Goal: Communication & Community: Answer question/provide support

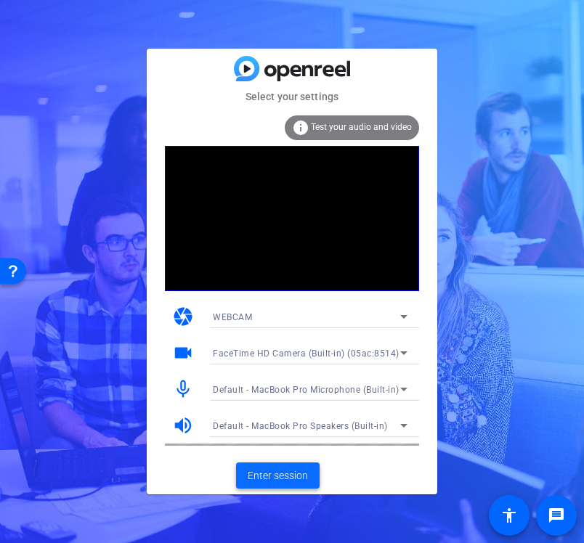
click at [280, 481] on span "Enter session" at bounding box center [278, 475] width 60 height 15
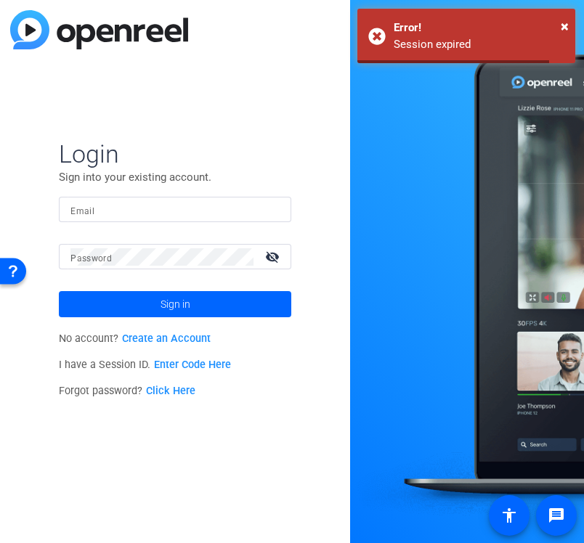
type input "jspier@broadstreet.com"
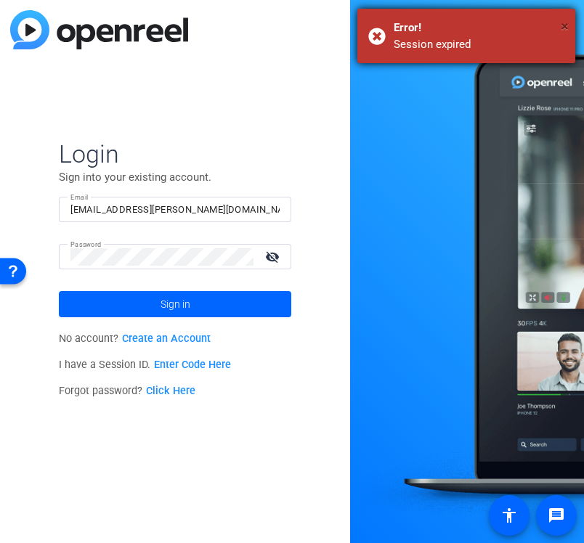
click at [565, 26] on span "×" at bounding box center [565, 25] width 8 height 17
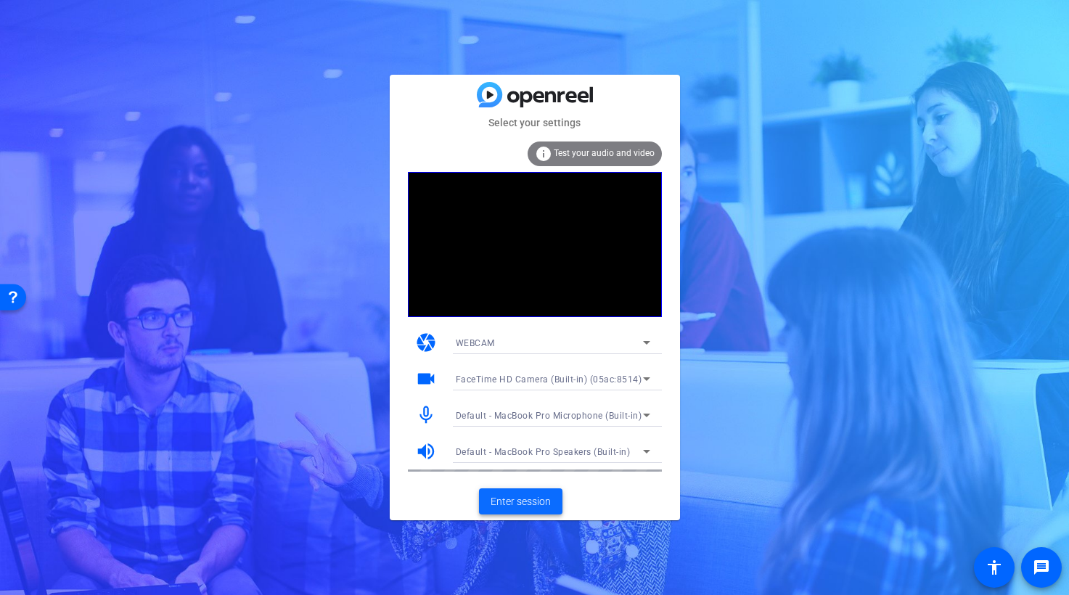
click at [518, 502] on span "Enter session" at bounding box center [521, 501] width 60 height 15
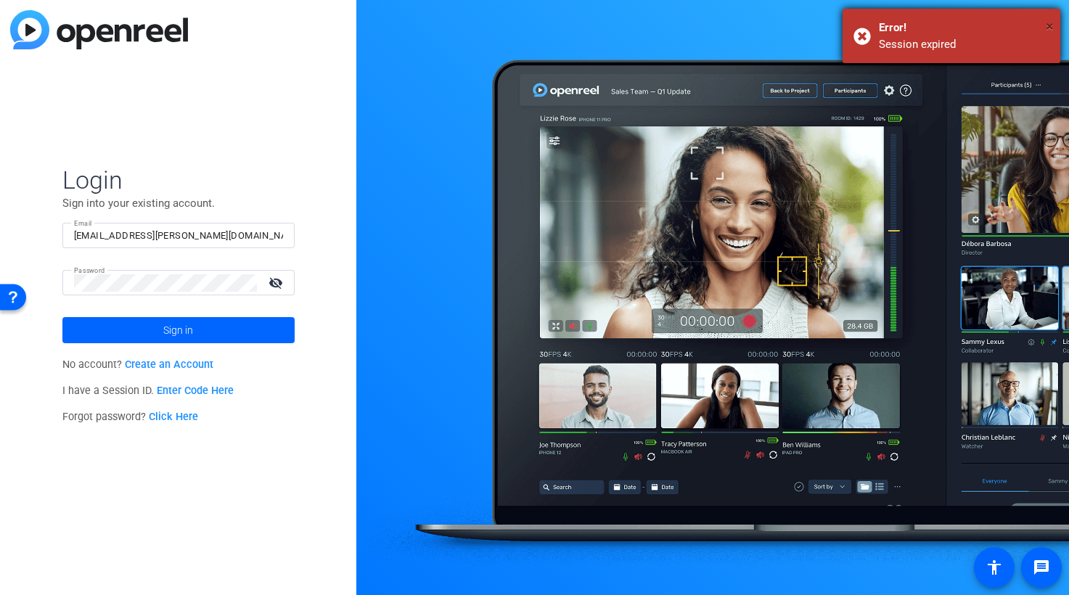
click at [1050, 28] on span "×" at bounding box center [1050, 25] width 8 height 17
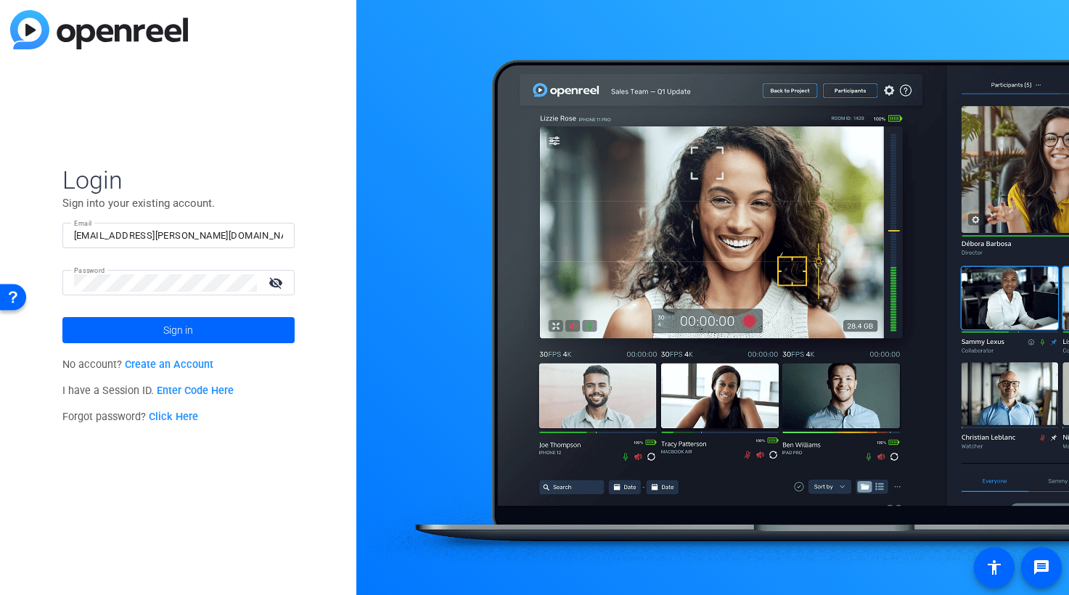
click at [352, 231] on div "Login Sign into your existing account. Email jspier@broadstreet.com Password vi…" at bounding box center [178, 297] width 356 height 595
click at [213, 329] on span at bounding box center [178, 330] width 232 height 35
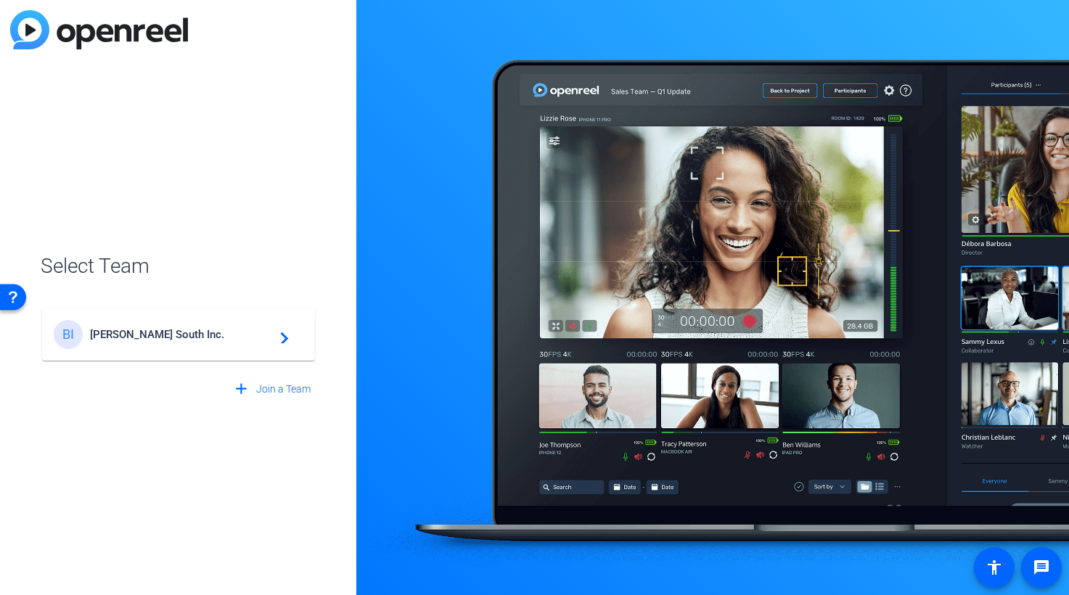
click at [282, 338] on mat-icon "navigate_next" at bounding box center [280, 334] width 17 height 17
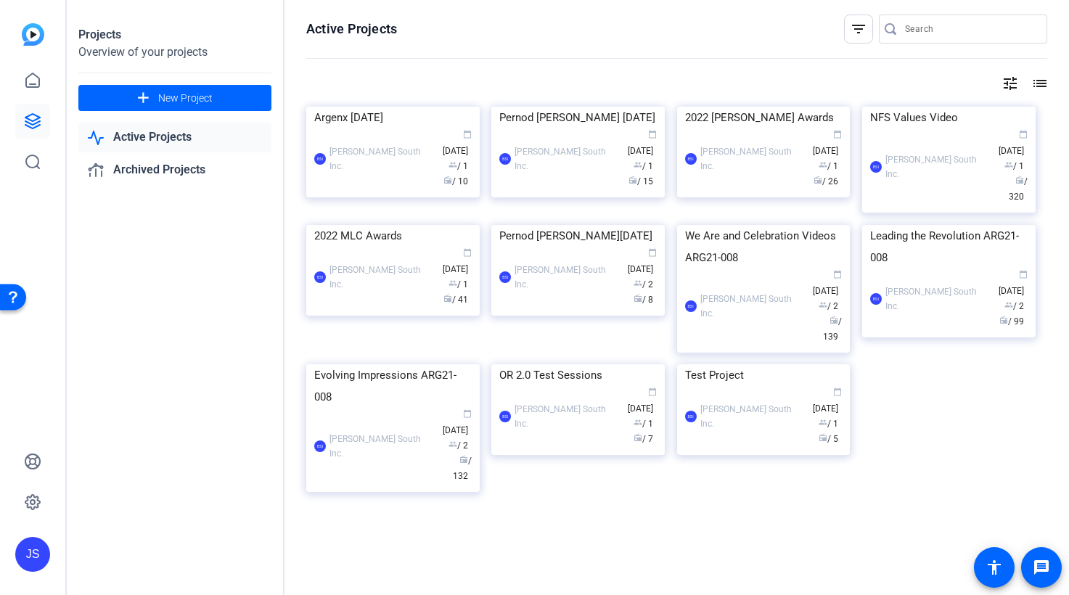
click at [184, 139] on link "Active Projects" at bounding box center [174, 138] width 193 height 30
click at [854, 24] on mat-icon "filter_list" at bounding box center [858, 28] width 17 height 17
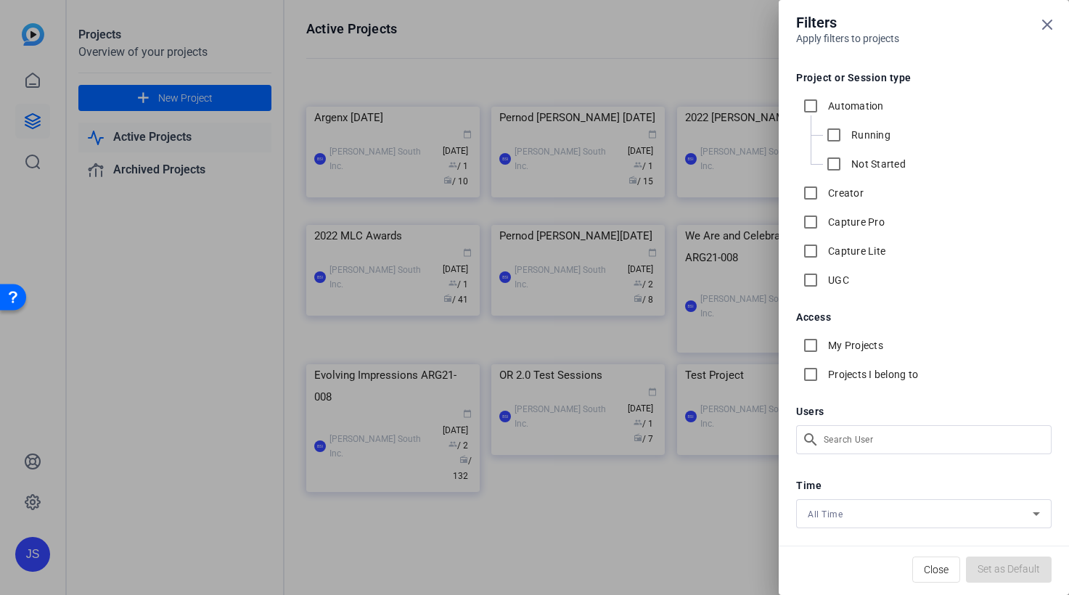
click at [226, 264] on div at bounding box center [534, 297] width 1069 height 595
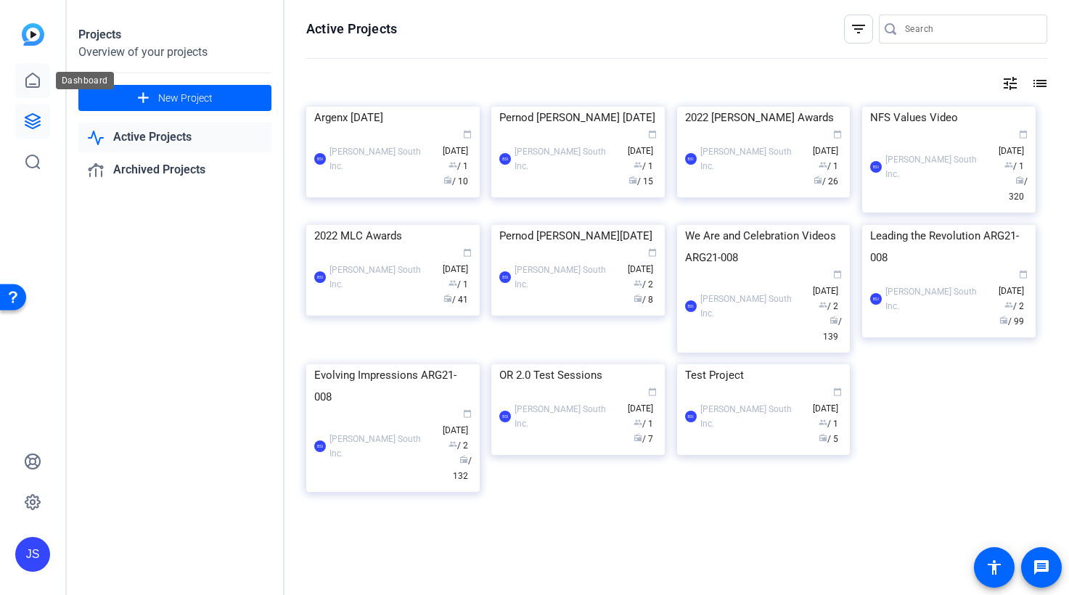
click at [30, 81] on icon at bounding box center [32, 80] width 17 height 17
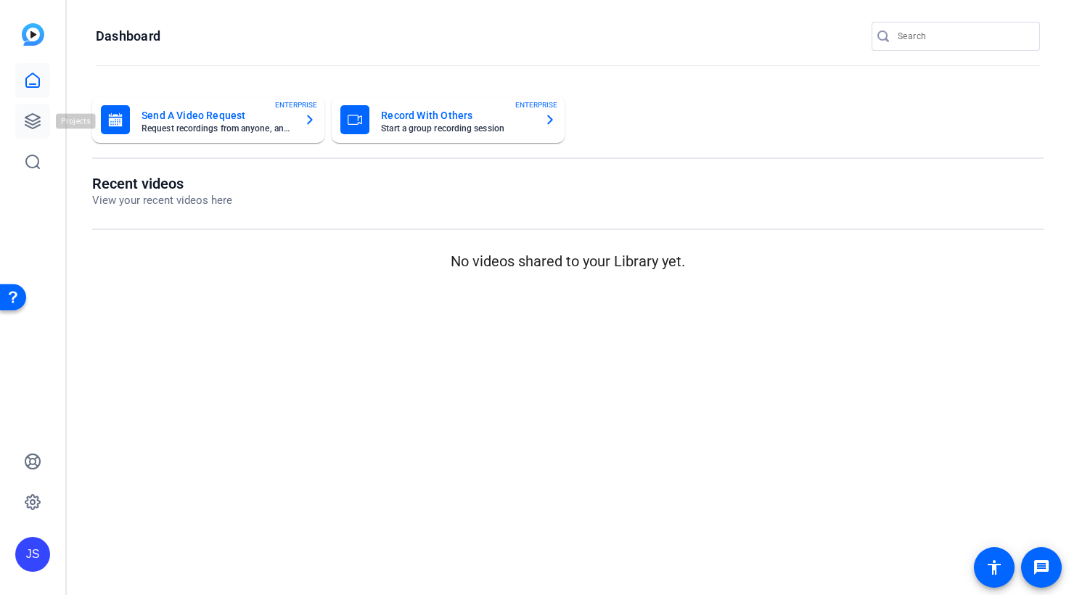
click at [36, 123] on icon at bounding box center [32, 121] width 15 height 15
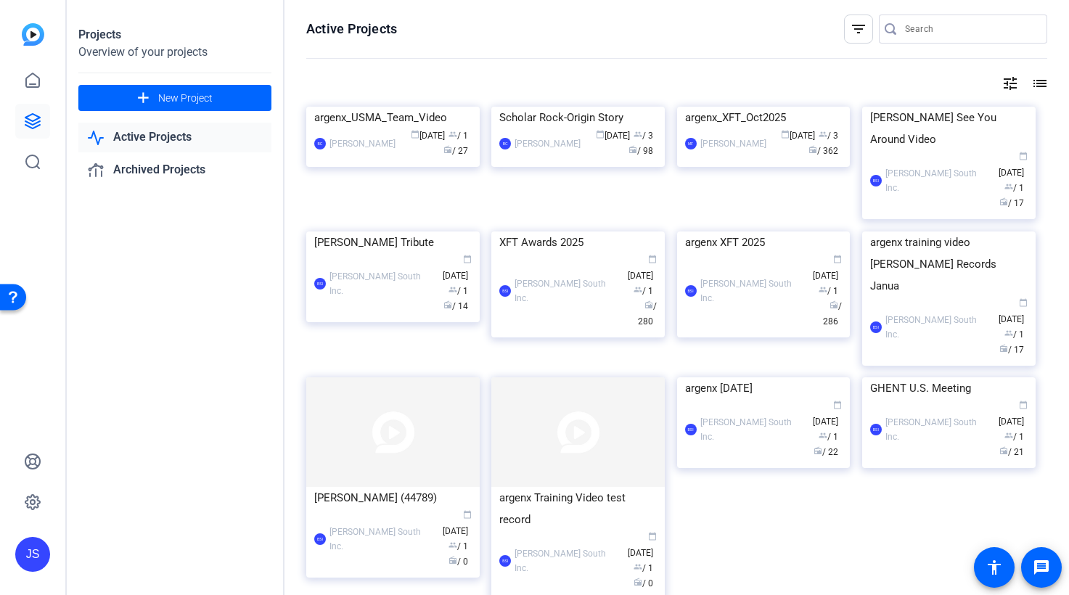
click at [166, 138] on link "Active Projects" at bounding box center [174, 138] width 193 height 30
click at [410, 129] on div "argenx_USMA_Team_Video" at bounding box center [393, 118] width 158 height 22
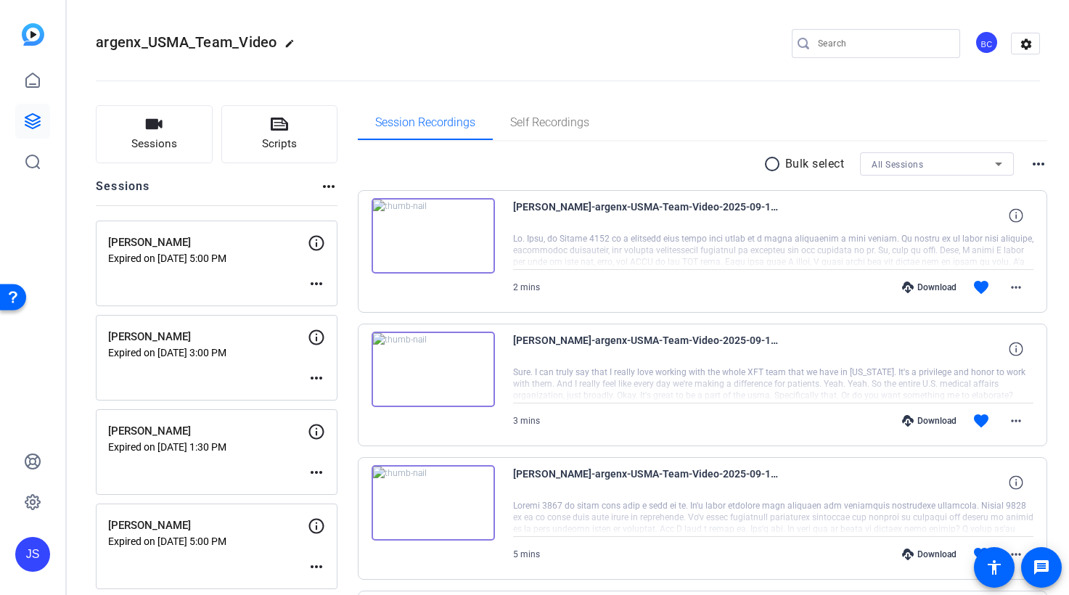
click at [410, 213] on img at bounding box center [433, 236] width 123 height 76
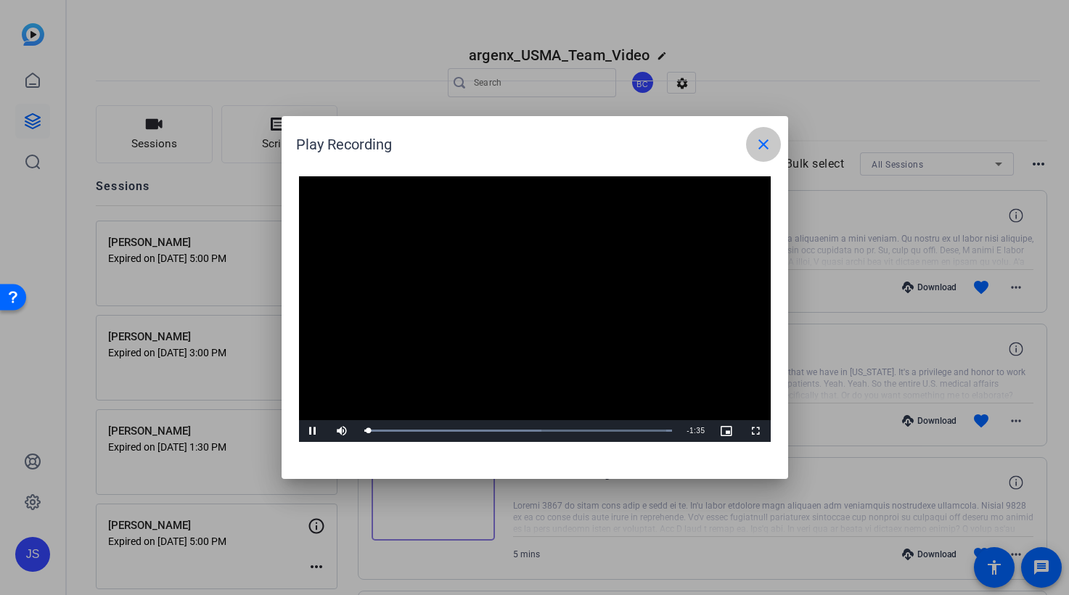
click at [765, 141] on mat-icon "close" at bounding box center [763, 144] width 17 height 17
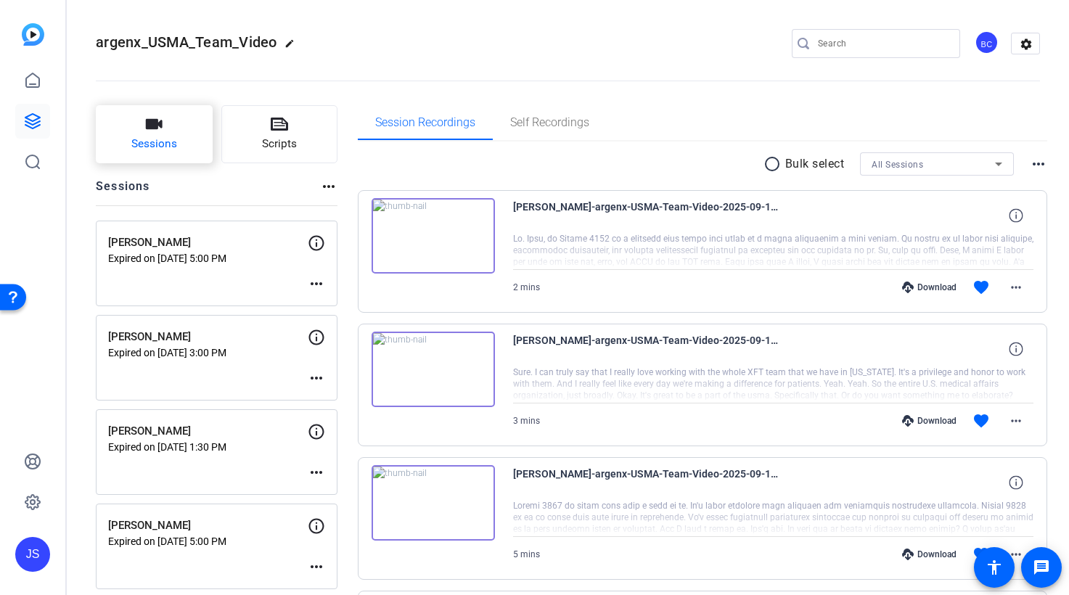
click at [155, 133] on button "Sessions" at bounding box center [154, 134] width 117 height 58
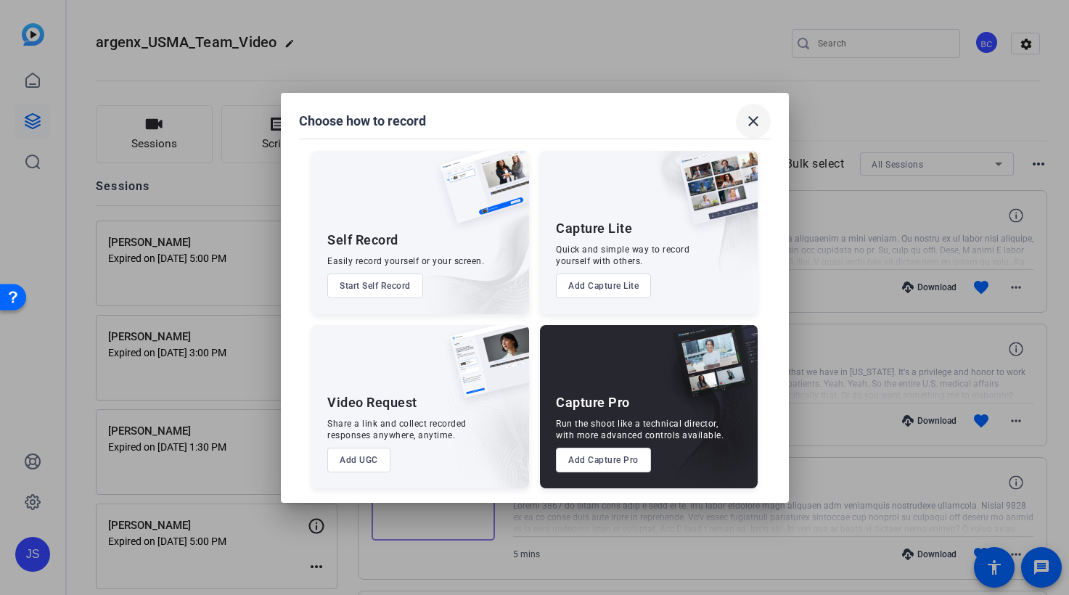
click at [756, 118] on mat-icon "close" at bounding box center [753, 121] width 17 height 17
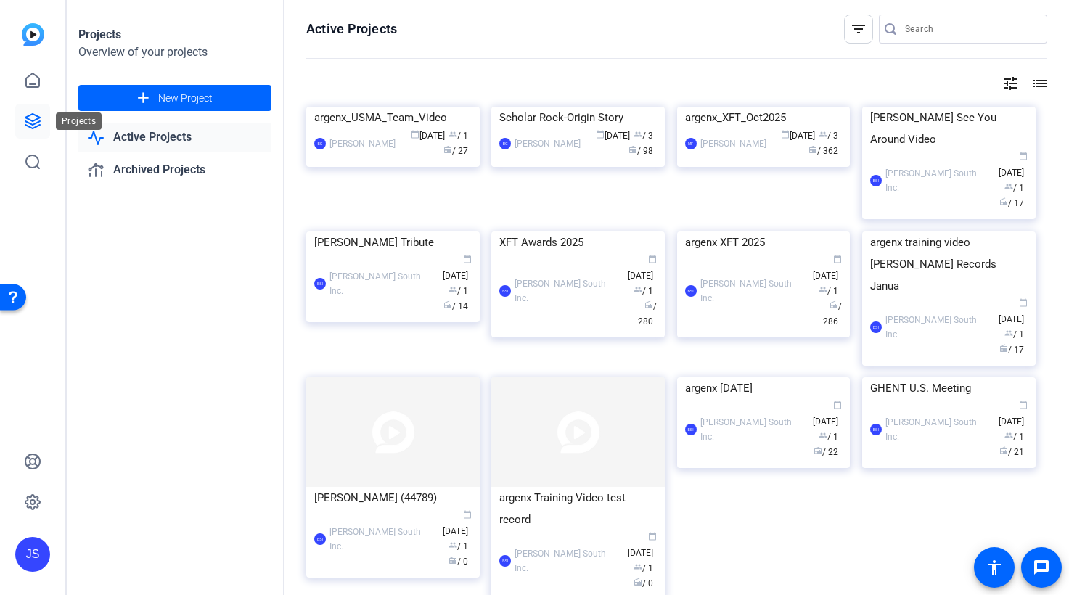
click at [40, 122] on icon at bounding box center [32, 121] width 17 height 17
click at [33, 82] on icon at bounding box center [32, 80] width 17 height 17
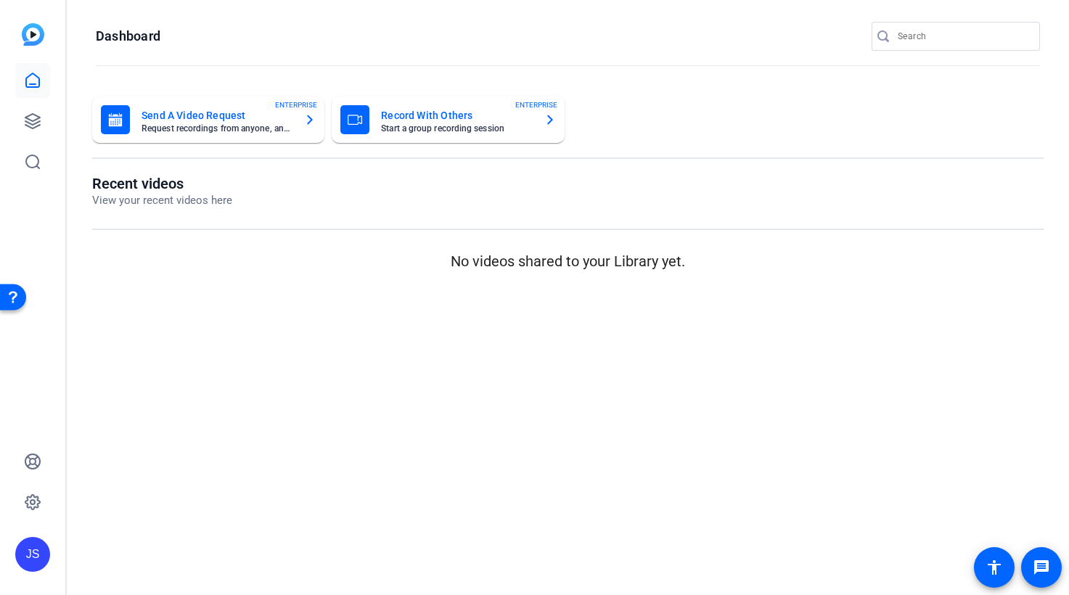
click at [36, 547] on div "JS" at bounding box center [32, 554] width 35 height 35
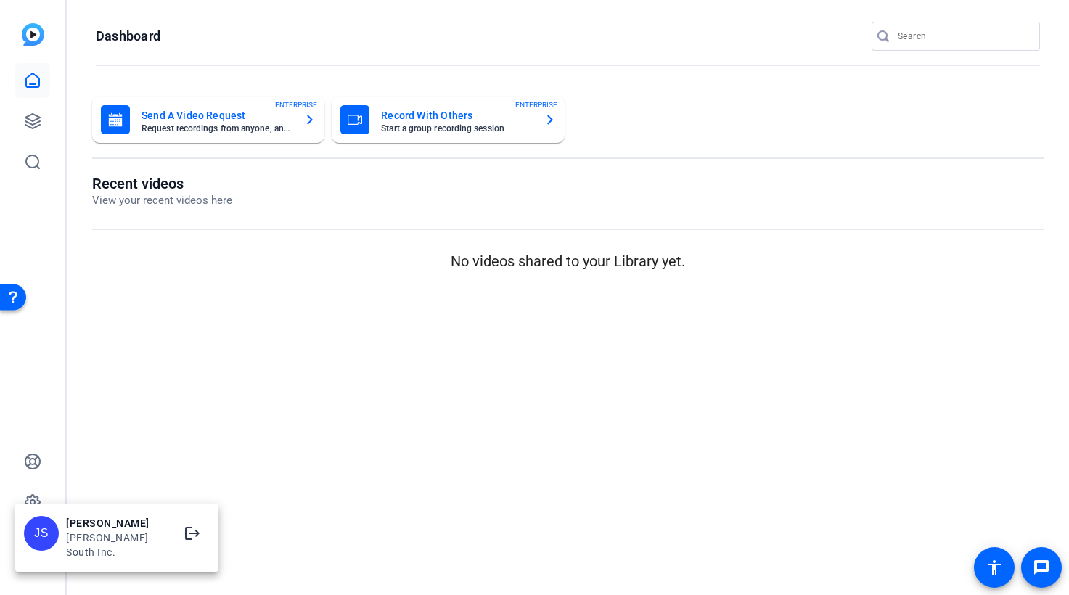
click at [198, 367] on div at bounding box center [534, 297] width 1069 height 595
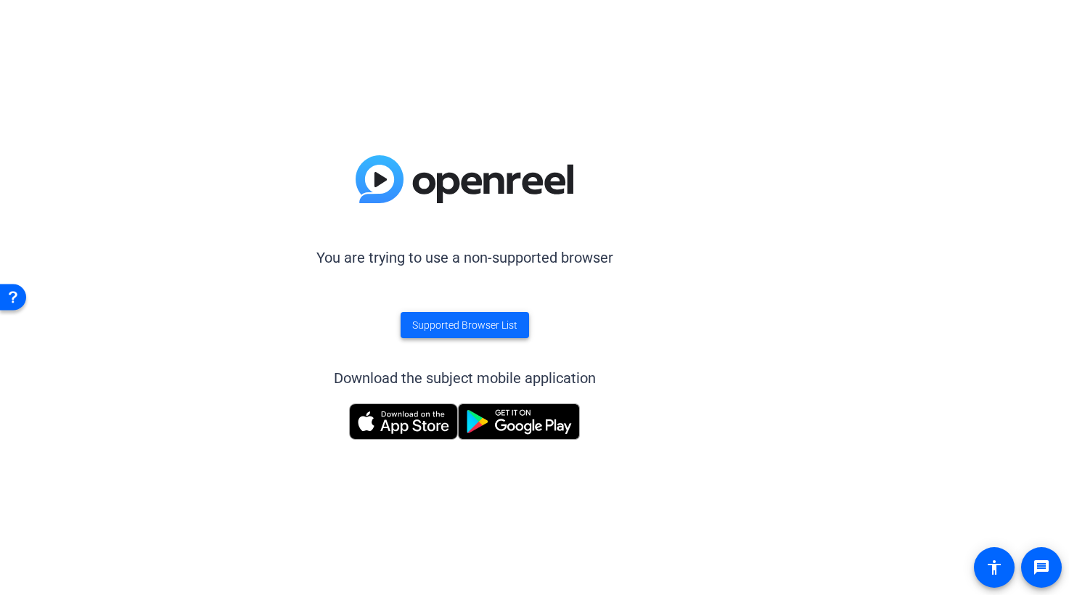
click at [472, 330] on span "Supported Browser List" at bounding box center [464, 325] width 105 height 15
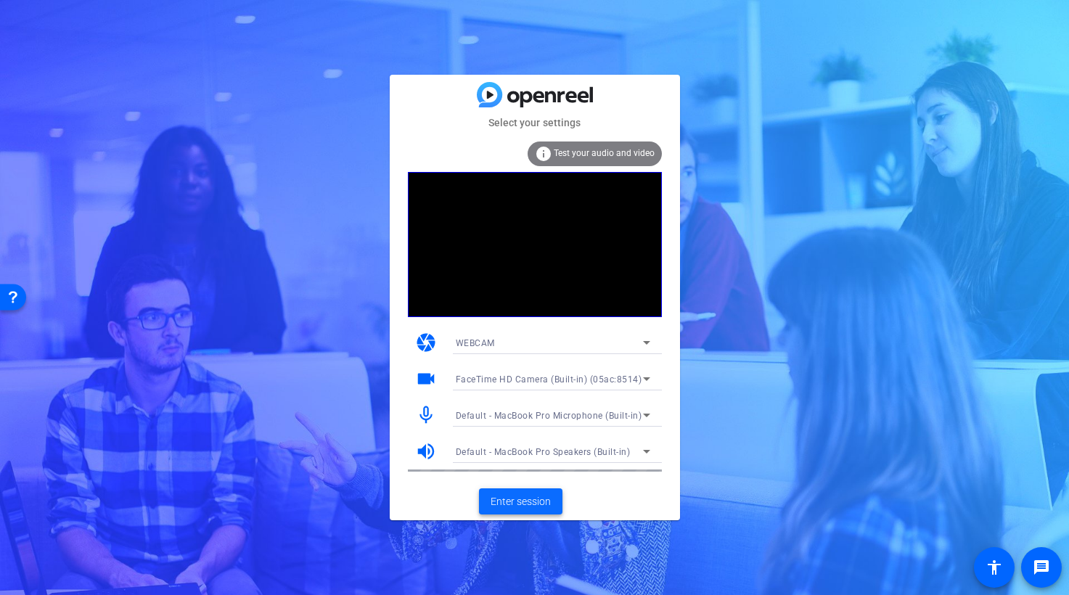
click at [518, 500] on span "Enter session" at bounding box center [521, 501] width 60 height 15
click at [521, 502] on span "Enter session" at bounding box center [521, 501] width 60 height 15
